Goal: Information Seeking & Learning: Learn about a topic

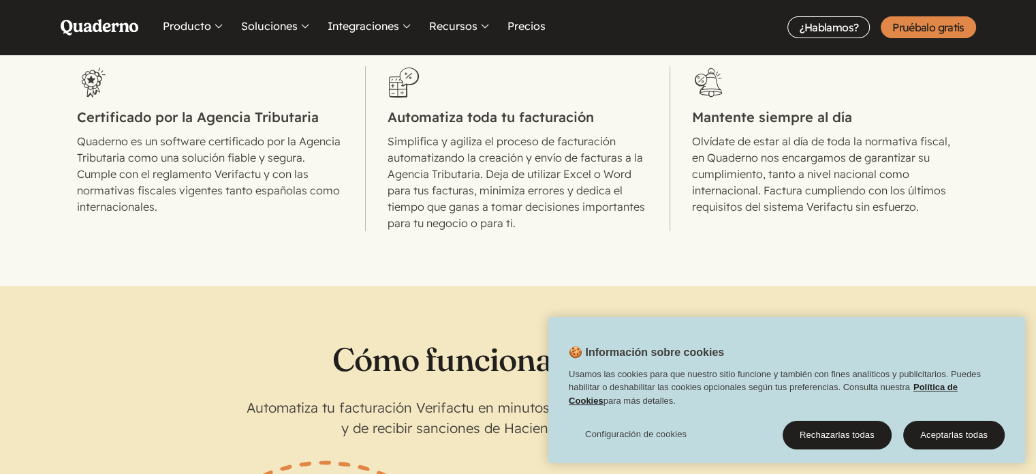
scroll to position [613, 0]
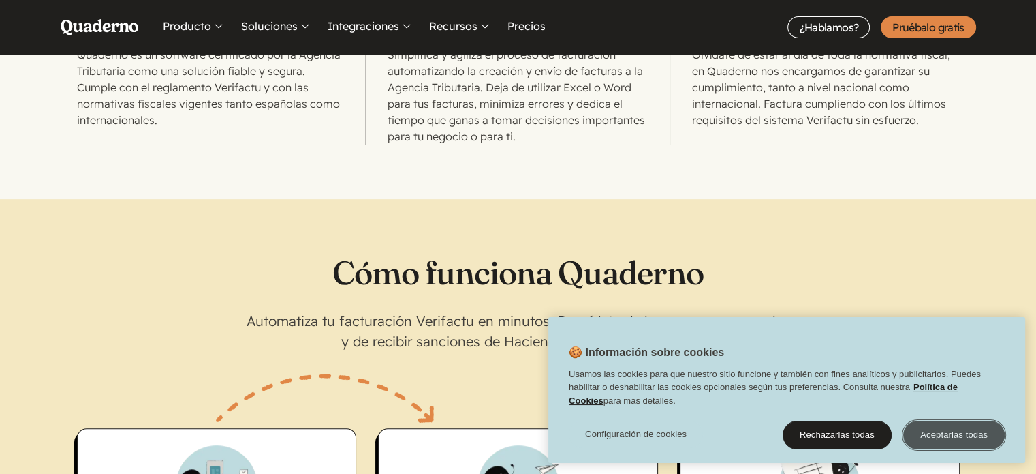
drag, startPoint x: 925, startPoint y: 432, endPoint x: 922, endPoint y: 412, distance: 20.6
click at [925, 432] on button "Aceptarlas todas" at bounding box center [955, 434] width 102 height 29
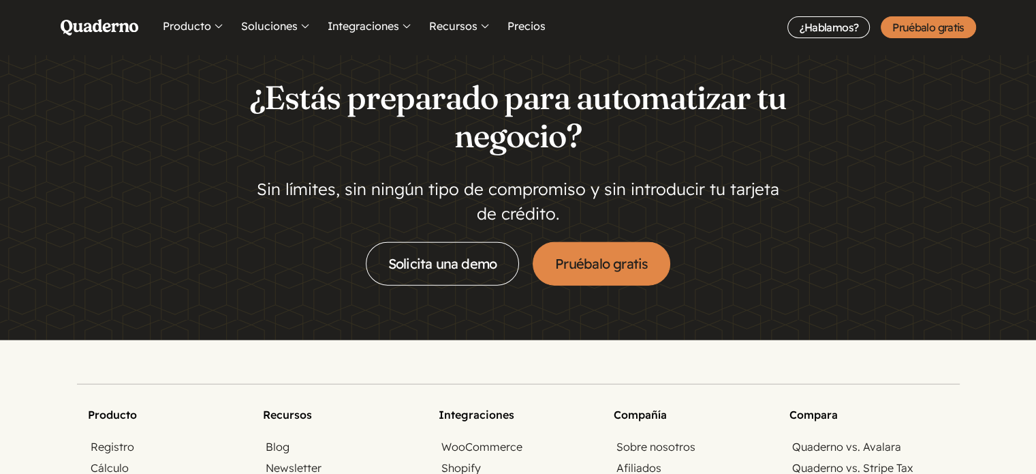
scroll to position [3134, 0]
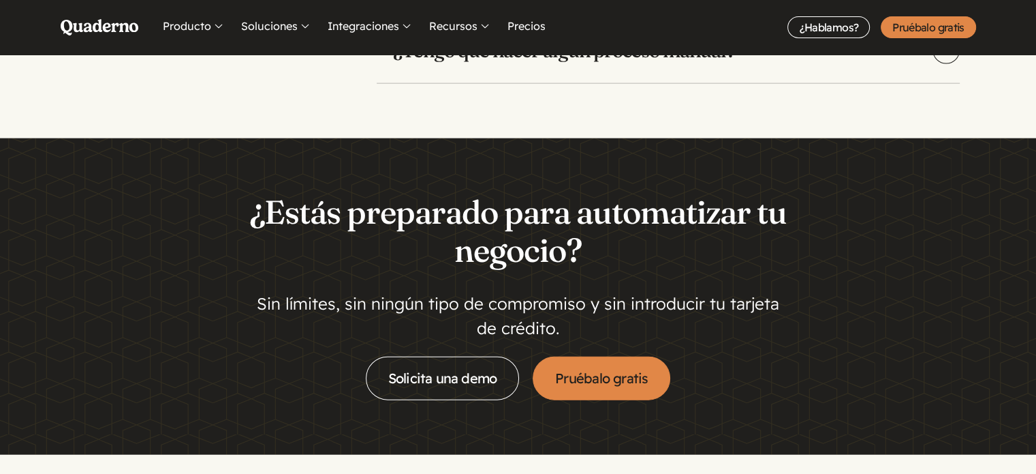
click at [616, 258] on h2 "¿Estás preparado para automatizar tu negocio?" at bounding box center [518, 231] width 545 height 76
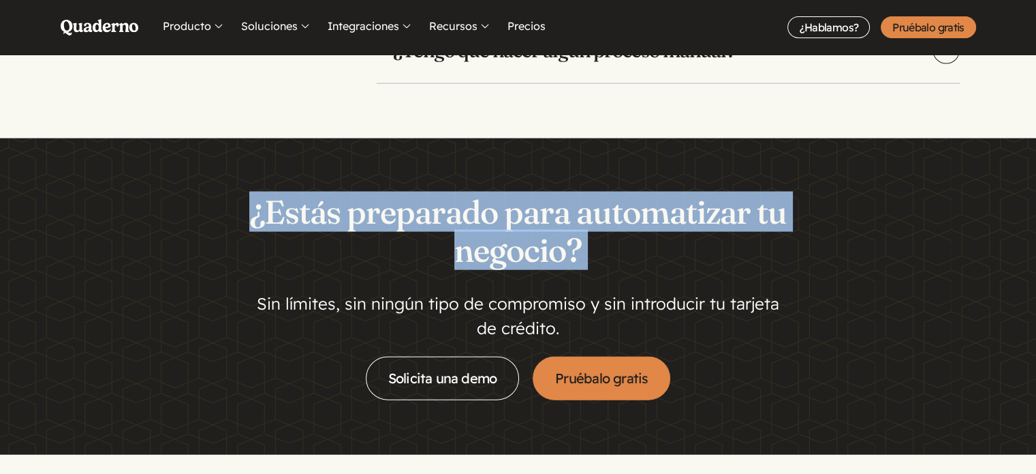
click at [616, 258] on h2 "¿Estás preparado para automatizar tu negocio?" at bounding box center [518, 231] width 545 height 76
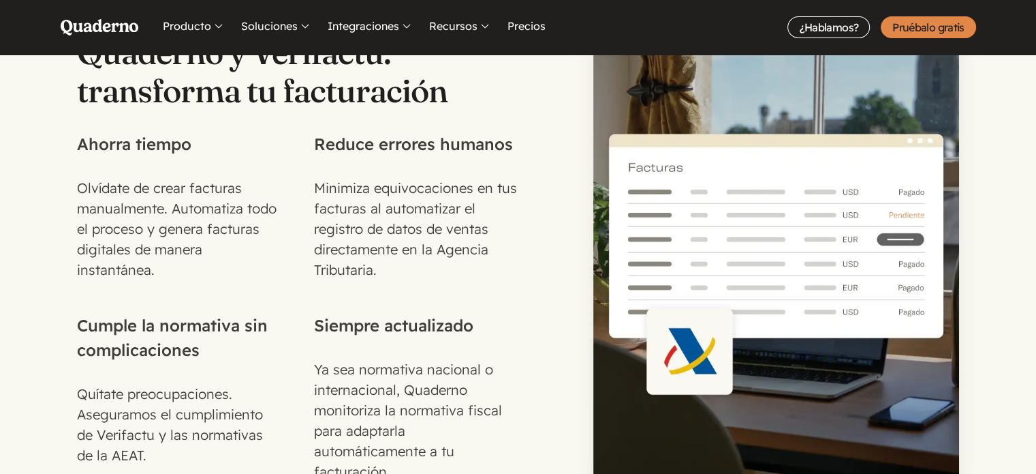
scroll to position [3478, 0]
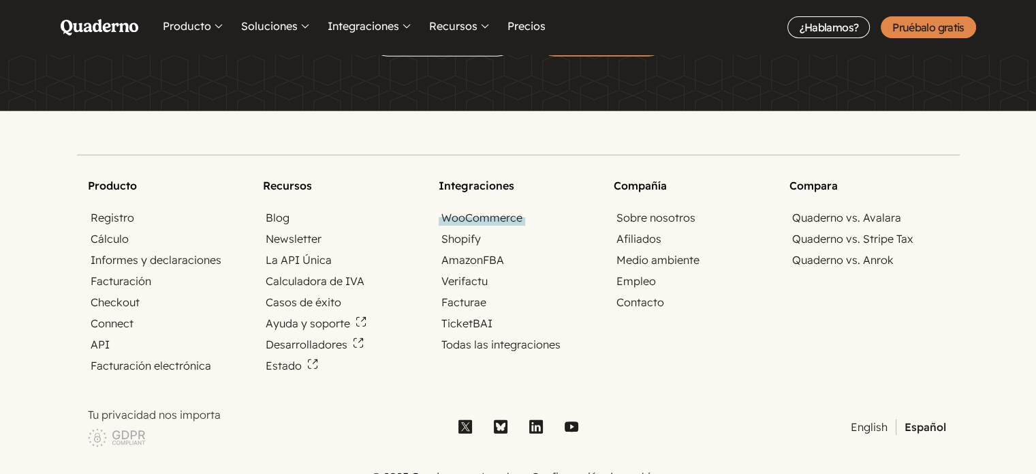
click at [521, 213] on link "WooCommerce" at bounding box center [482, 218] width 87 height 16
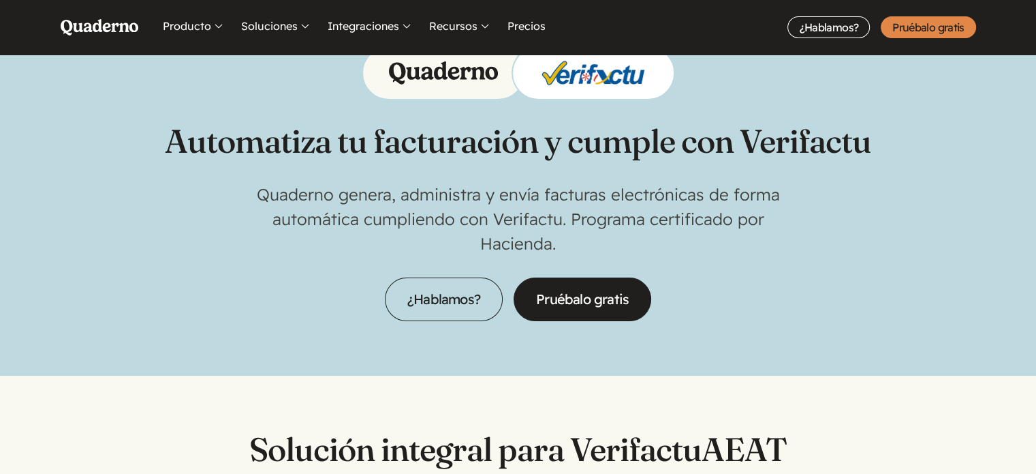
scroll to position [68, 0]
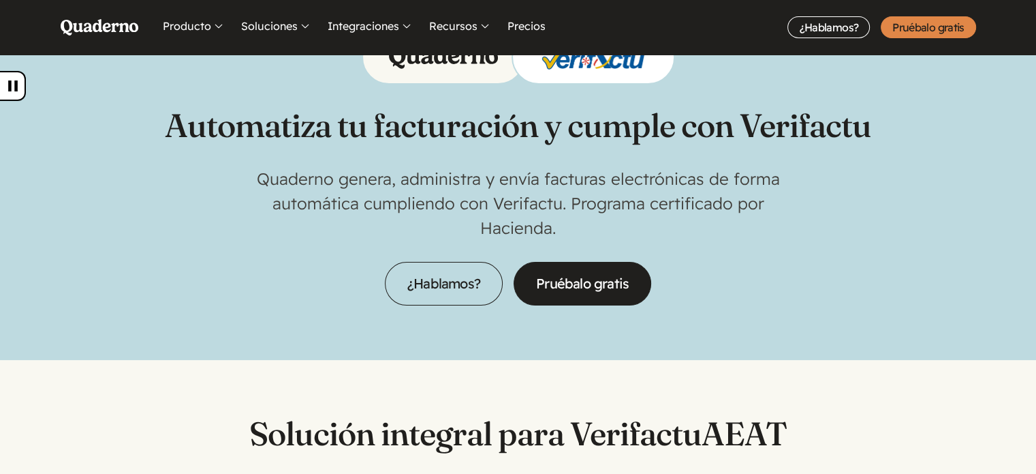
click at [412, 174] on p "Quaderno genera, administra y envía facturas electrónicas de forma automática c…" at bounding box center [518, 203] width 545 height 74
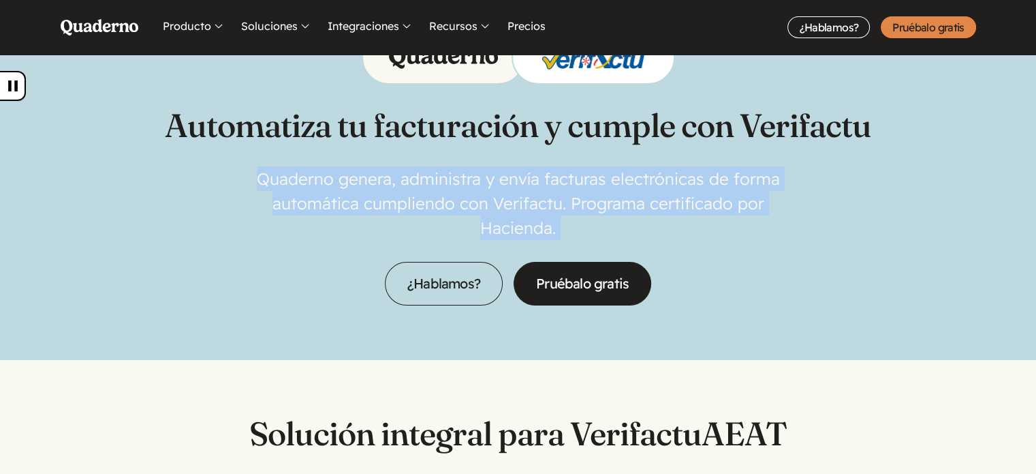
click at [412, 174] on p "Quaderno genera, administra y envía facturas electrónicas de forma automática c…" at bounding box center [518, 203] width 545 height 74
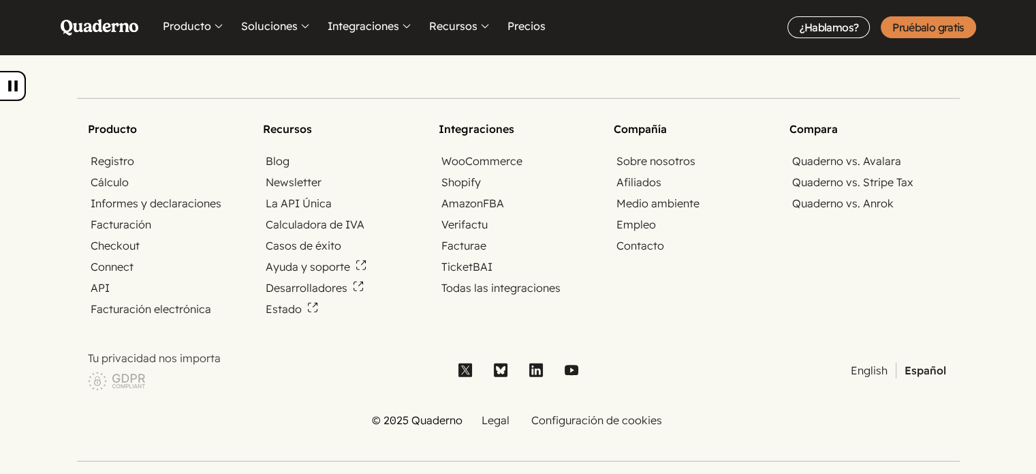
scroll to position [3602, 0]
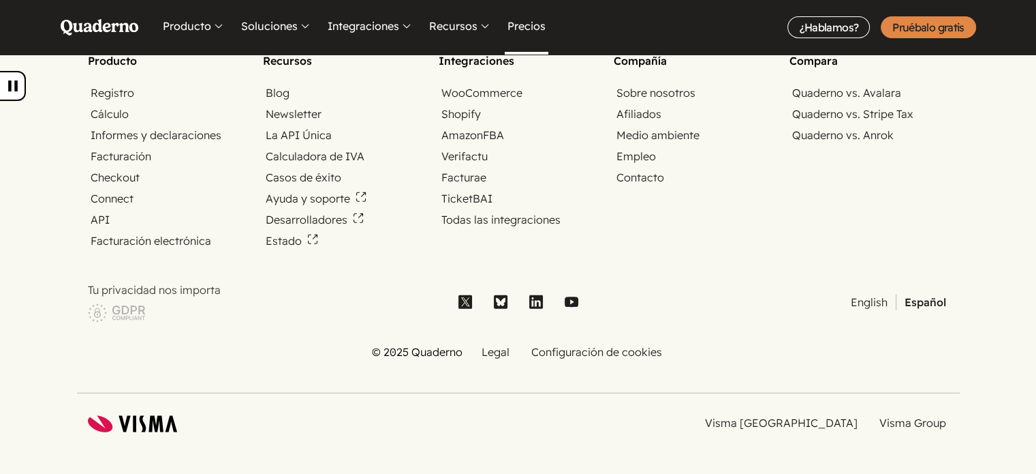
click at [512, 28] on link "Precios" at bounding box center [527, 27] width 44 height 55
